Goal: Task Accomplishment & Management: Use online tool/utility

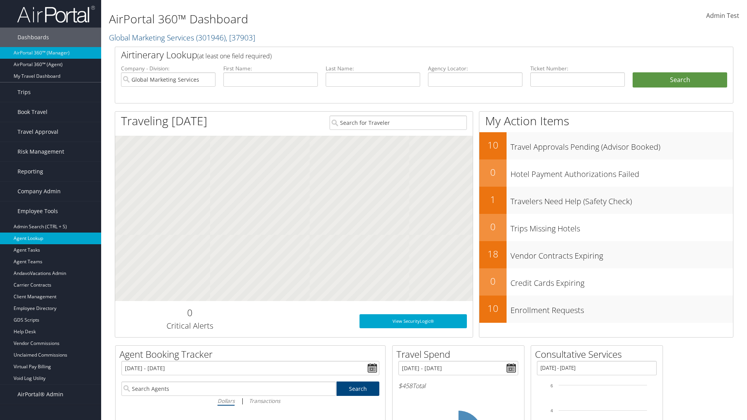
click at [51, 239] on link "Agent Lookup" at bounding box center [50, 239] width 101 height 12
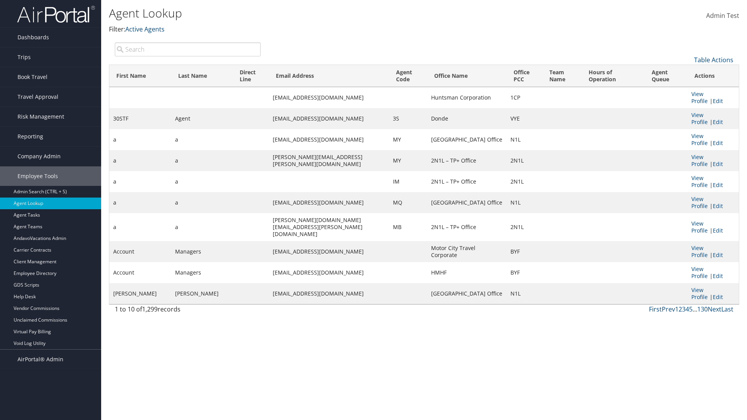
click at [188, 49] on input "search" at bounding box center [188, 49] width 146 height 14
type input "Agent"
